Goal: Information Seeking & Learning: Learn about a topic

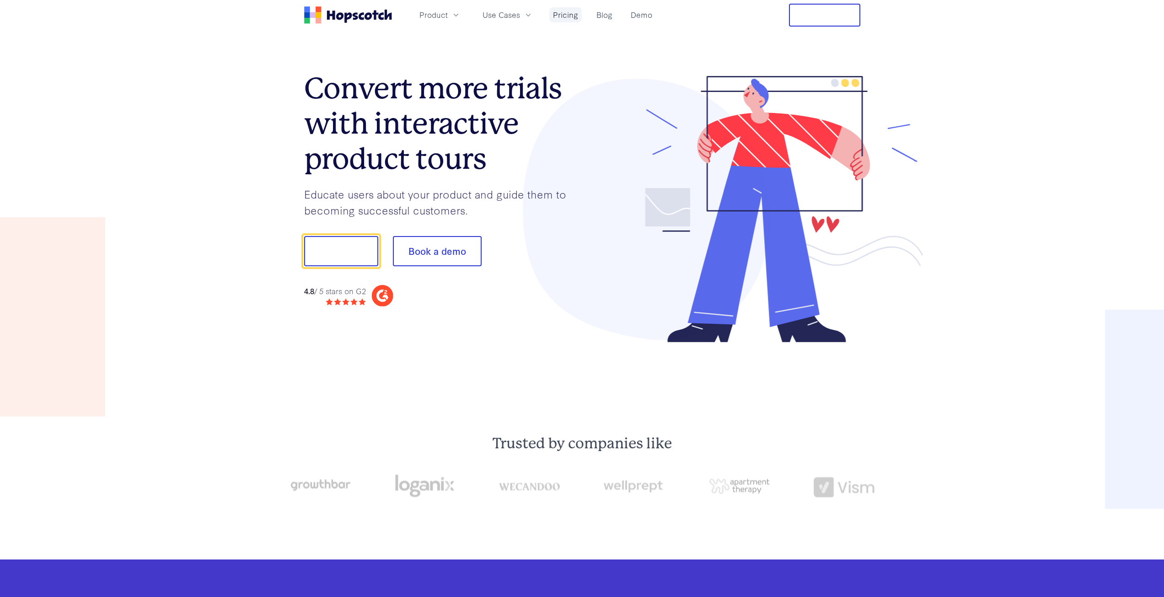
drag, startPoint x: 0, startPoint y: 0, endPoint x: 568, endPoint y: 12, distance: 567.8
click at [568, 12] on link "Pricing" at bounding box center [565, 14] width 32 height 15
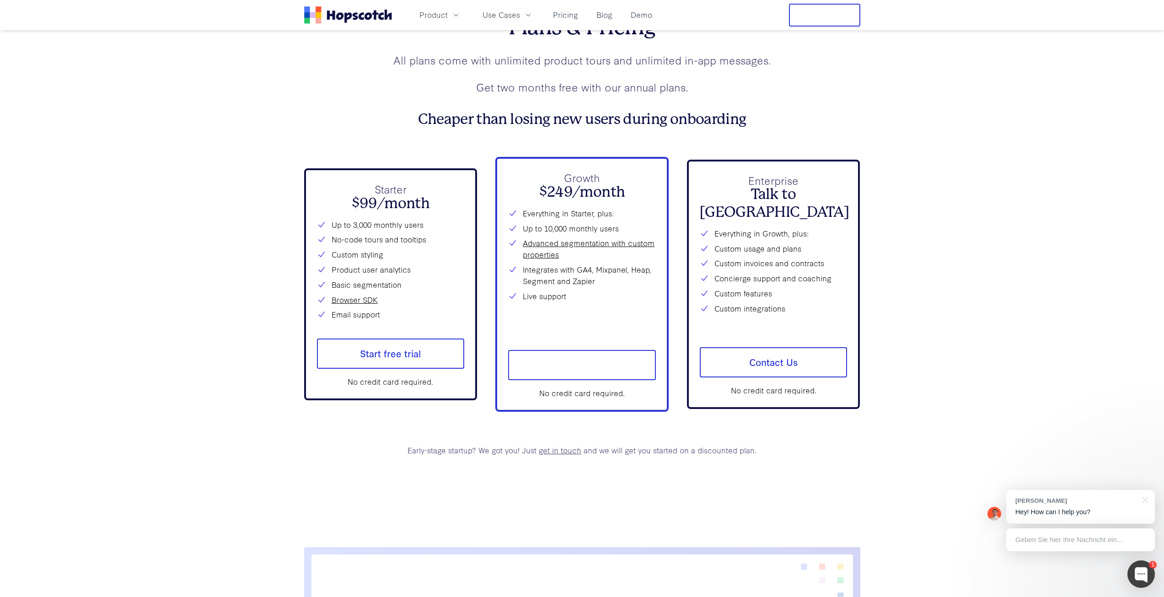
click at [373, 212] on h2 "$99/month" at bounding box center [391, 203] width 148 height 17
click at [371, 212] on h2 "$99/month" at bounding box center [391, 203] width 148 height 17
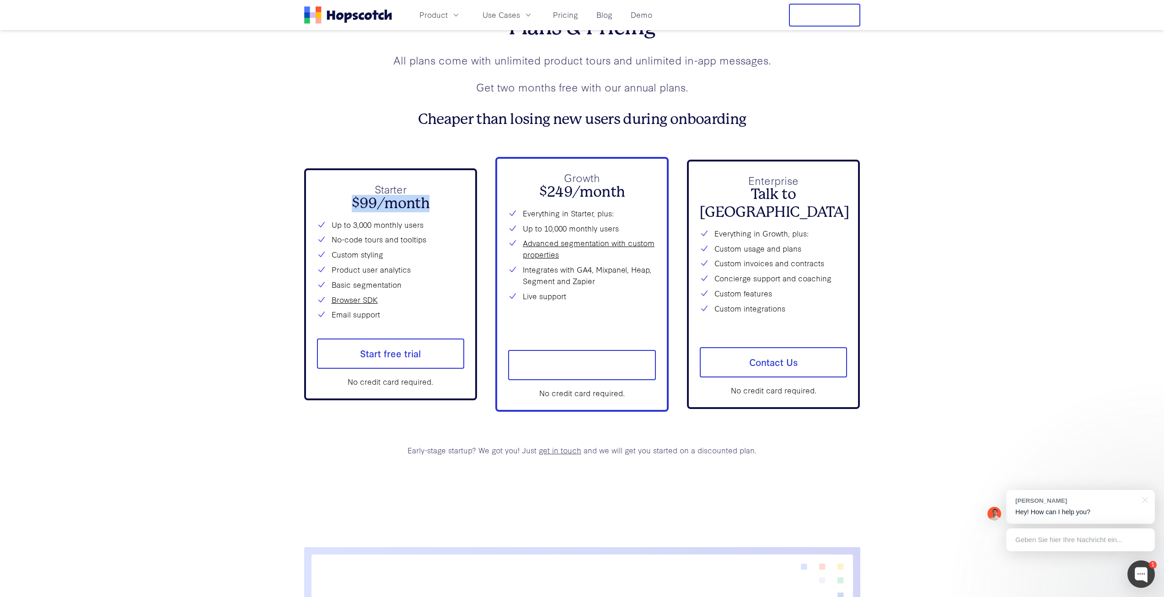
click at [396, 212] on h2 "$99/month" at bounding box center [391, 203] width 148 height 17
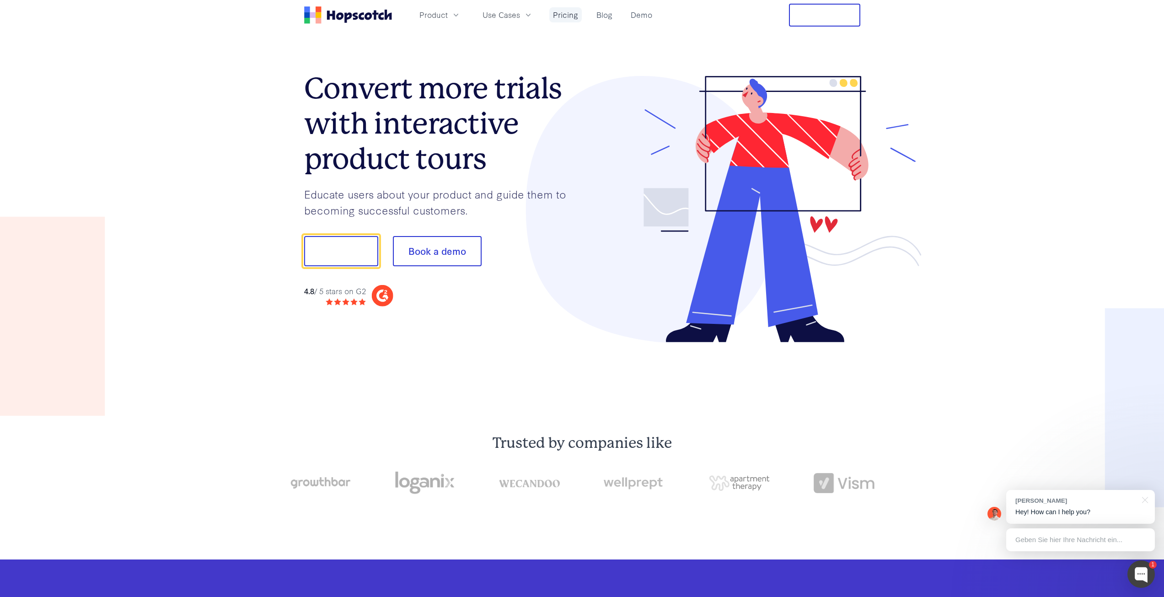
click at [571, 17] on link "Pricing" at bounding box center [565, 14] width 32 height 15
